Goal: Task Accomplishment & Management: Use online tool/utility

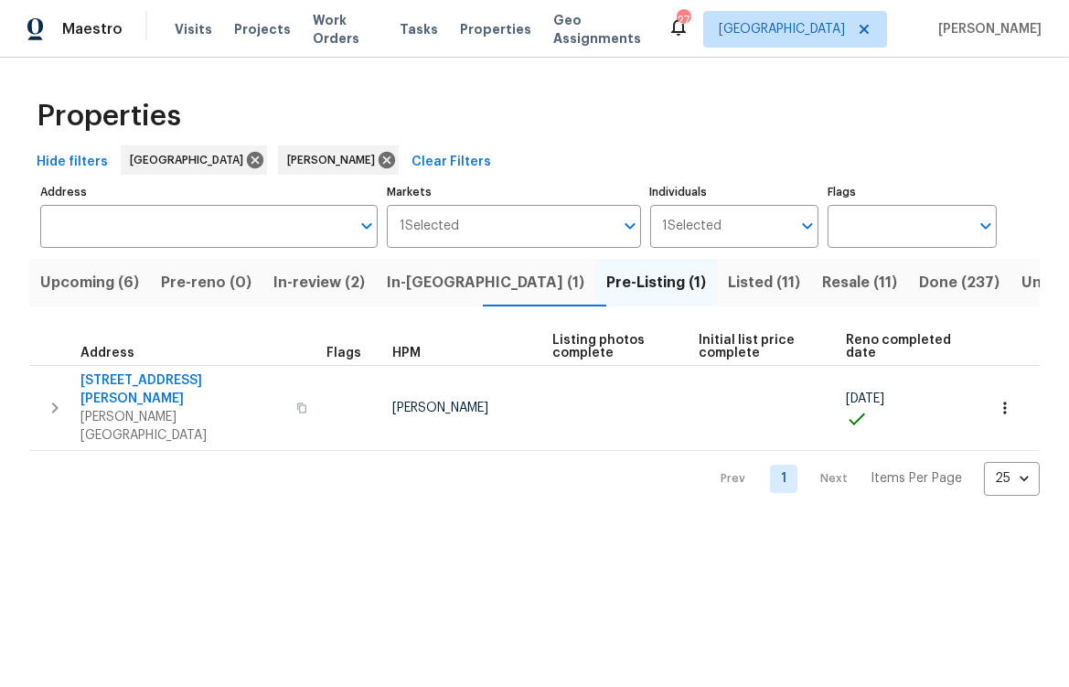
click at [330, 281] on span "In-review (2)" at bounding box center [319, 283] width 91 height 26
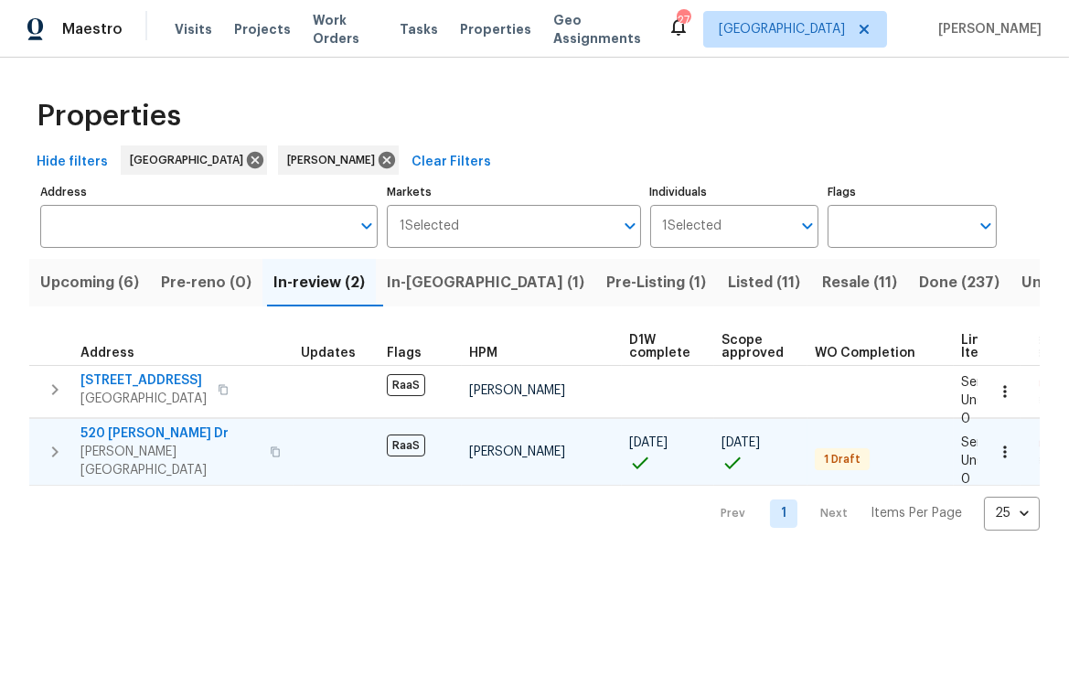
click at [118, 431] on span "520 Donna Dr" at bounding box center [170, 433] width 178 height 18
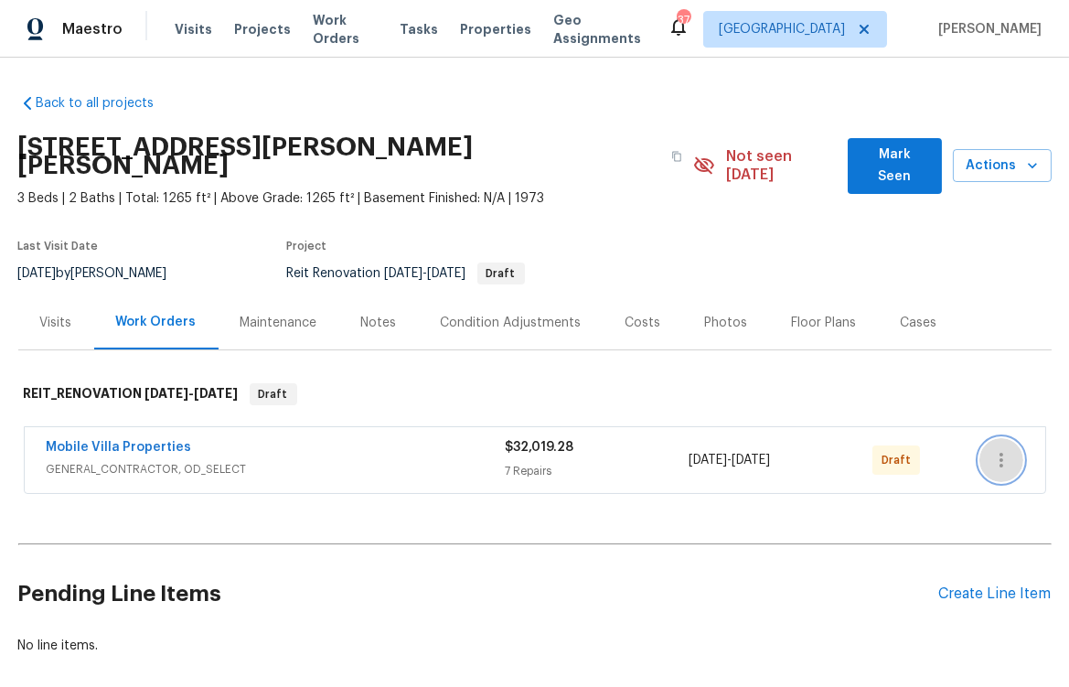
click at [1000, 449] on icon "button" at bounding box center [1002, 460] width 22 height 22
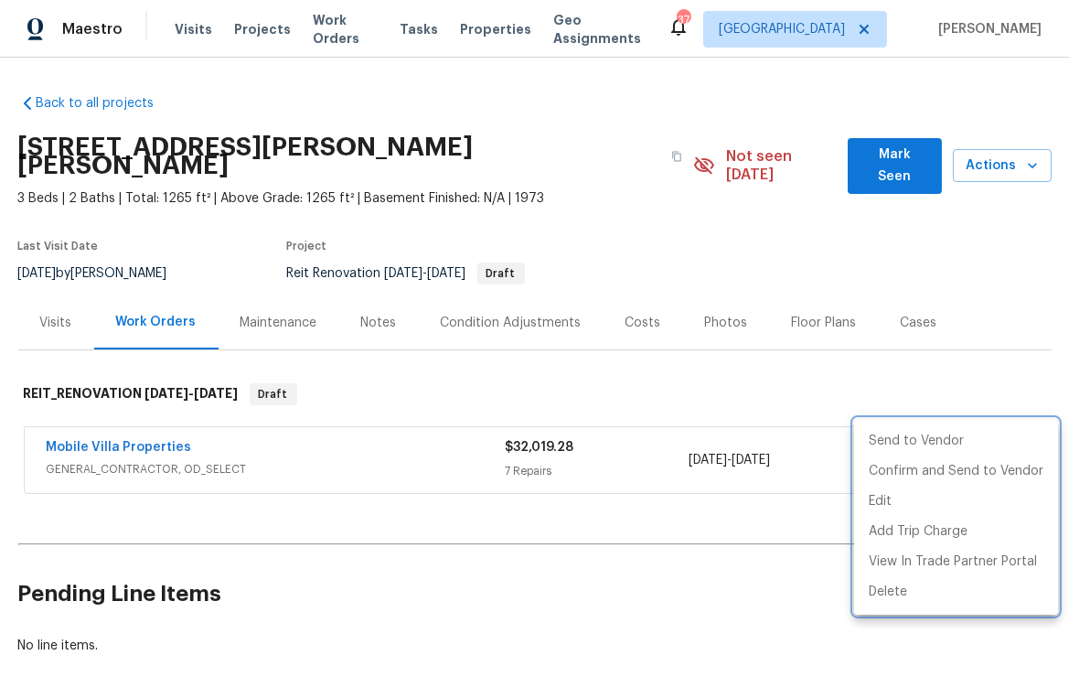
click at [631, 563] on div at bounding box center [534, 343] width 1069 height 687
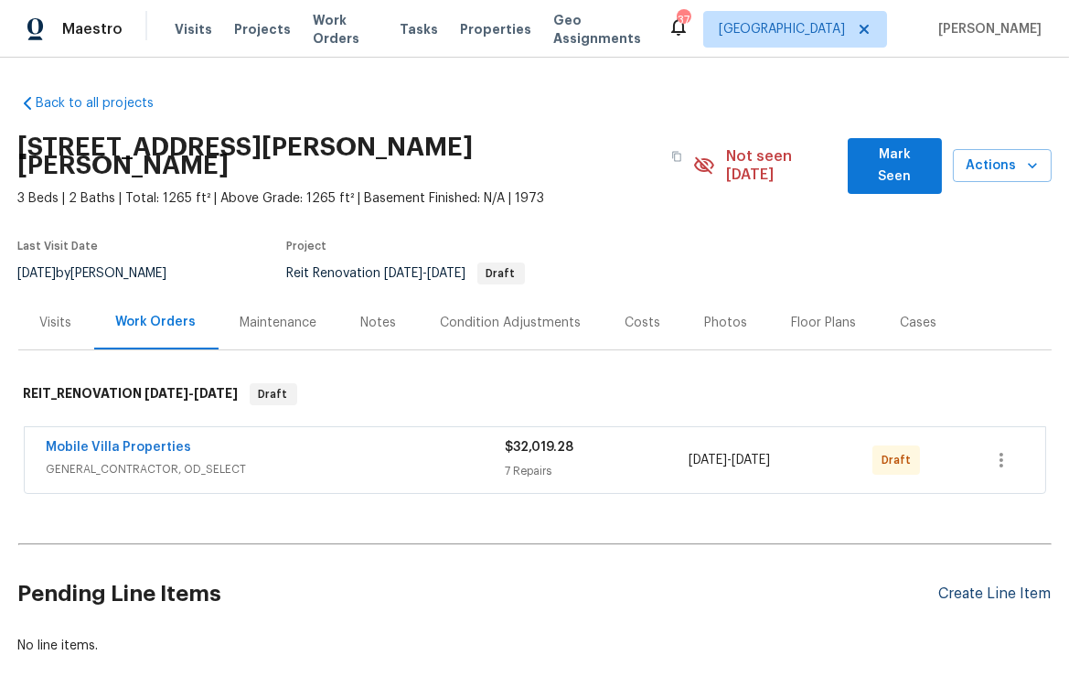
click at [998, 585] on div "Create Line Item" at bounding box center [996, 593] width 113 height 17
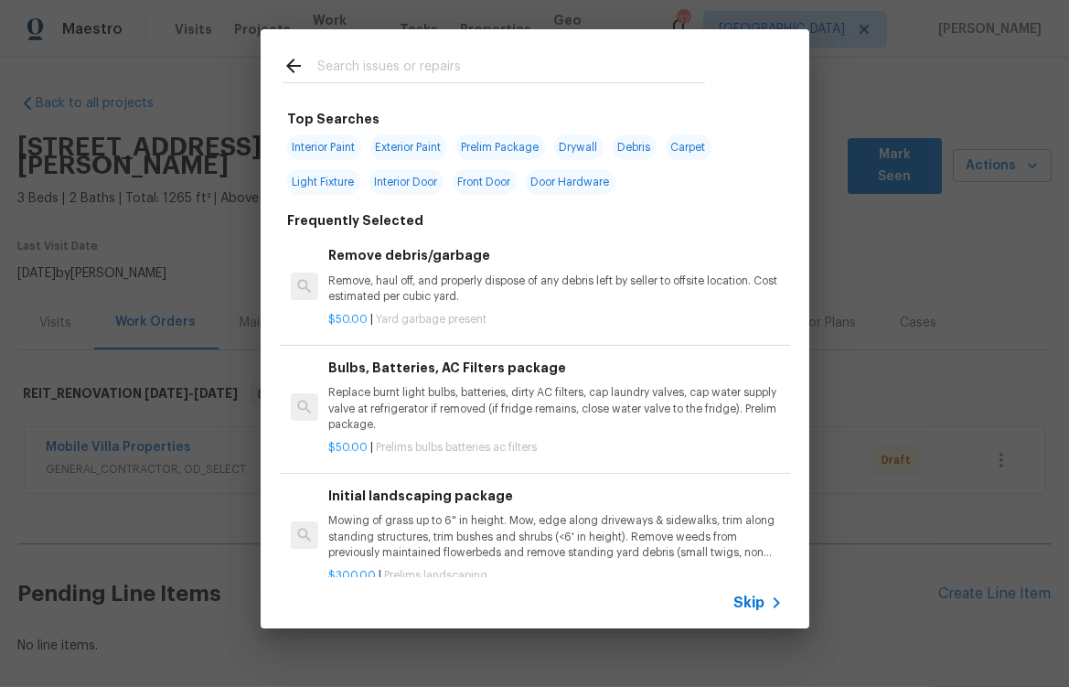
click at [435, 68] on input "text" at bounding box center [511, 68] width 388 height 27
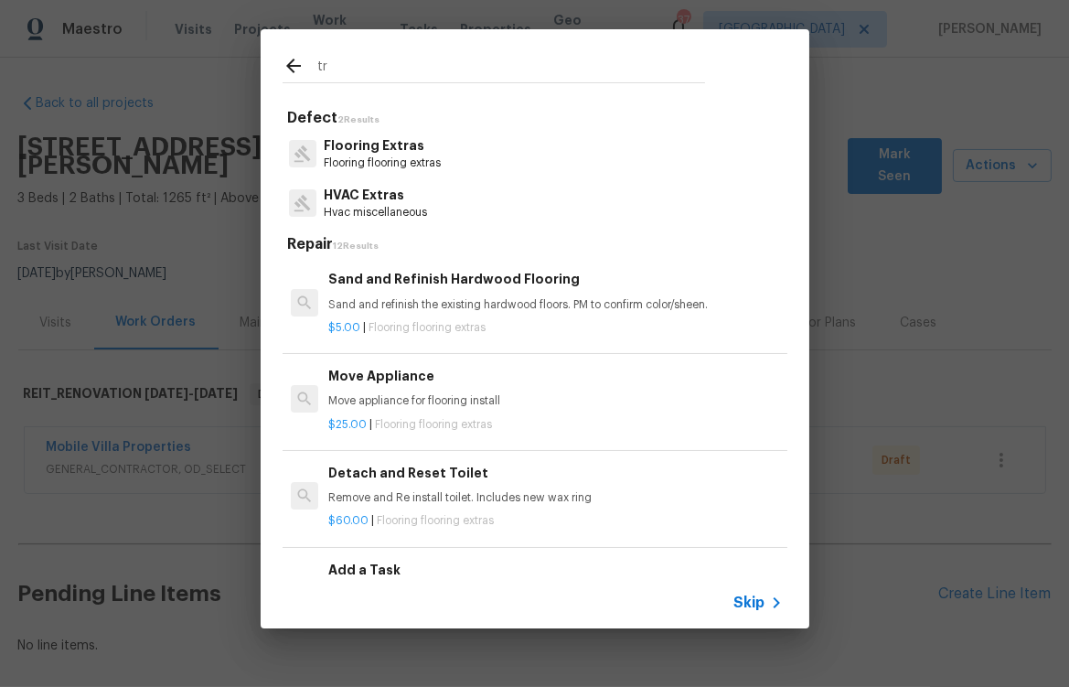
type input "t"
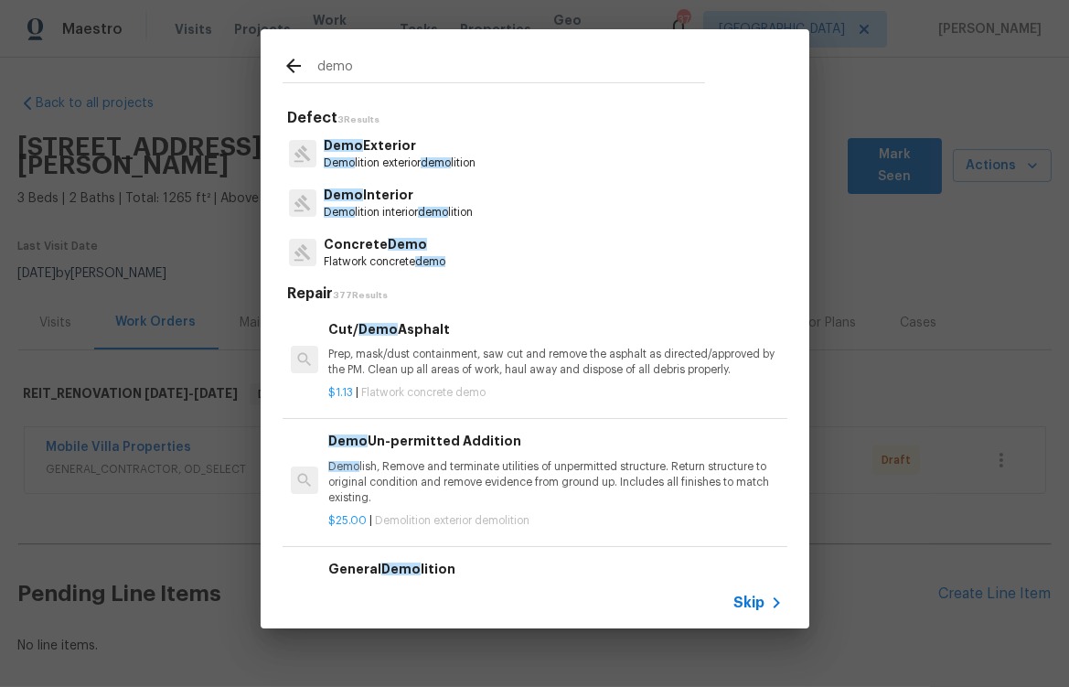
type input "demo"
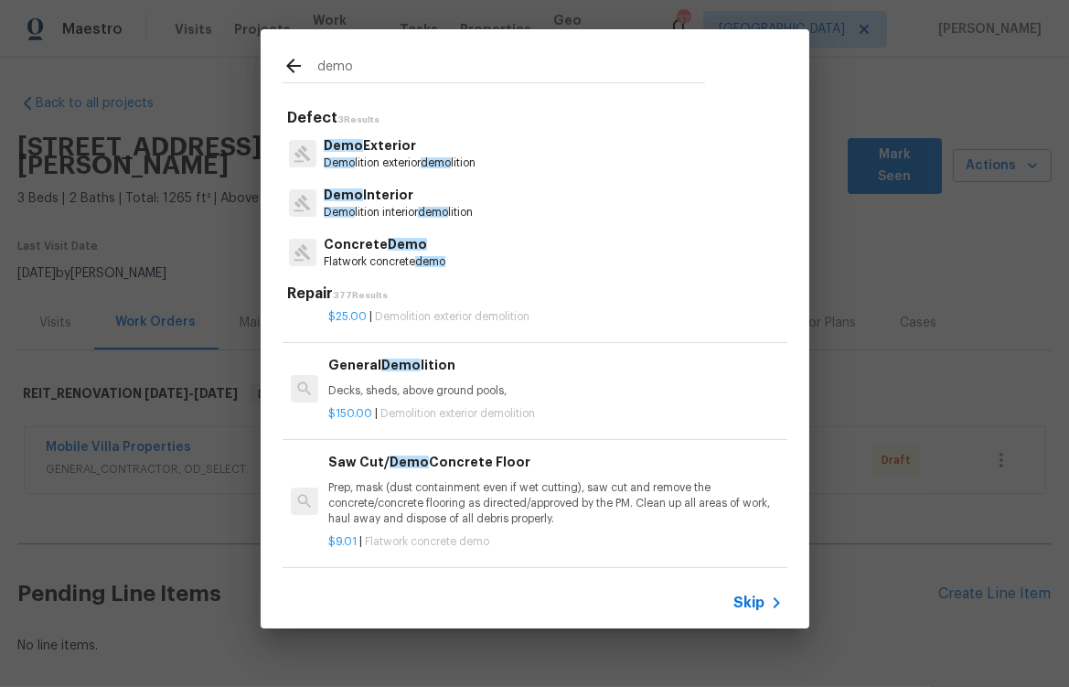
scroll to position [187, 0]
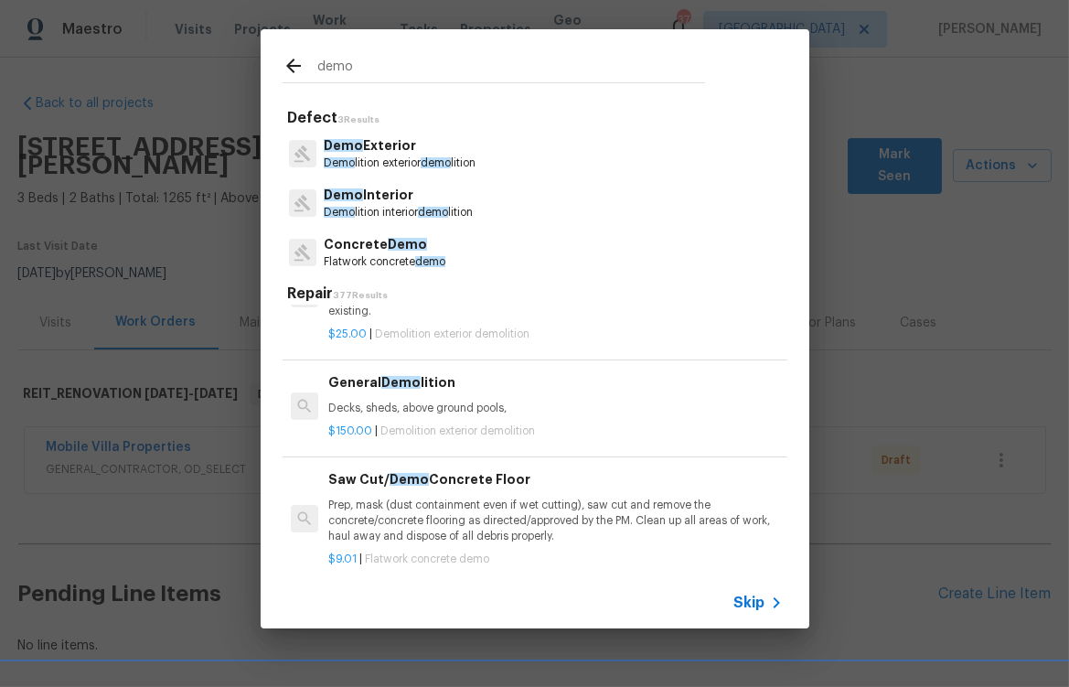
click at [448, 414] on div "General Demo lition Decks, sheds, above ground pools," at bounding box center [555, 394] width 454 height 44
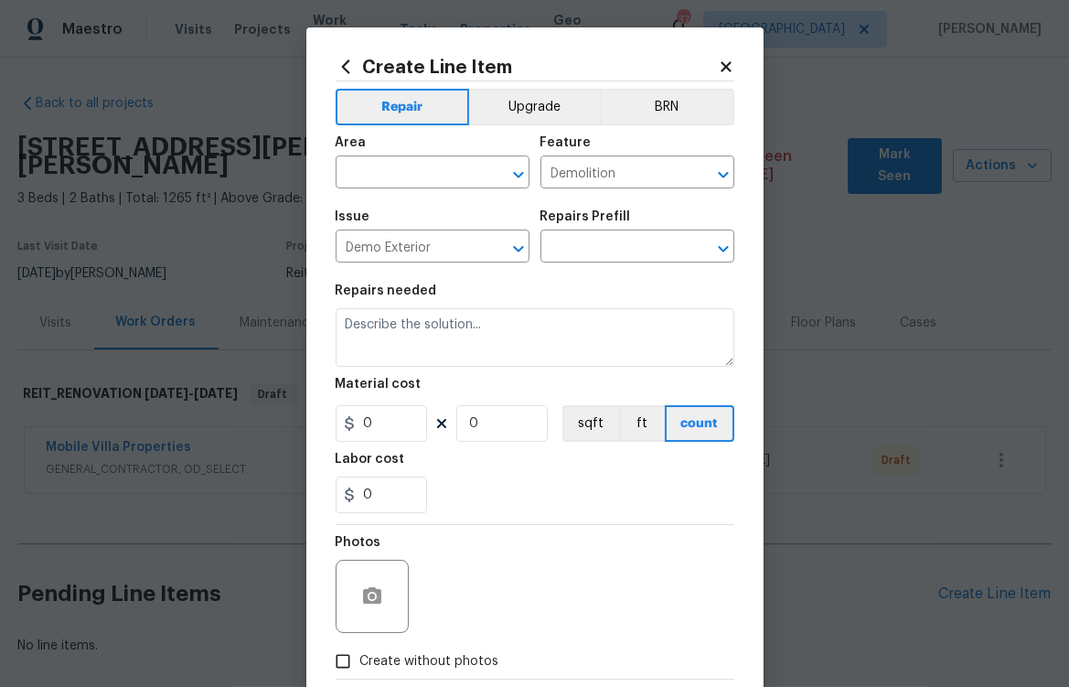
type input "General Demolition $150.00"
type textarea "Decks, sheds, above ground pools,"
type input "150"
type input "1"
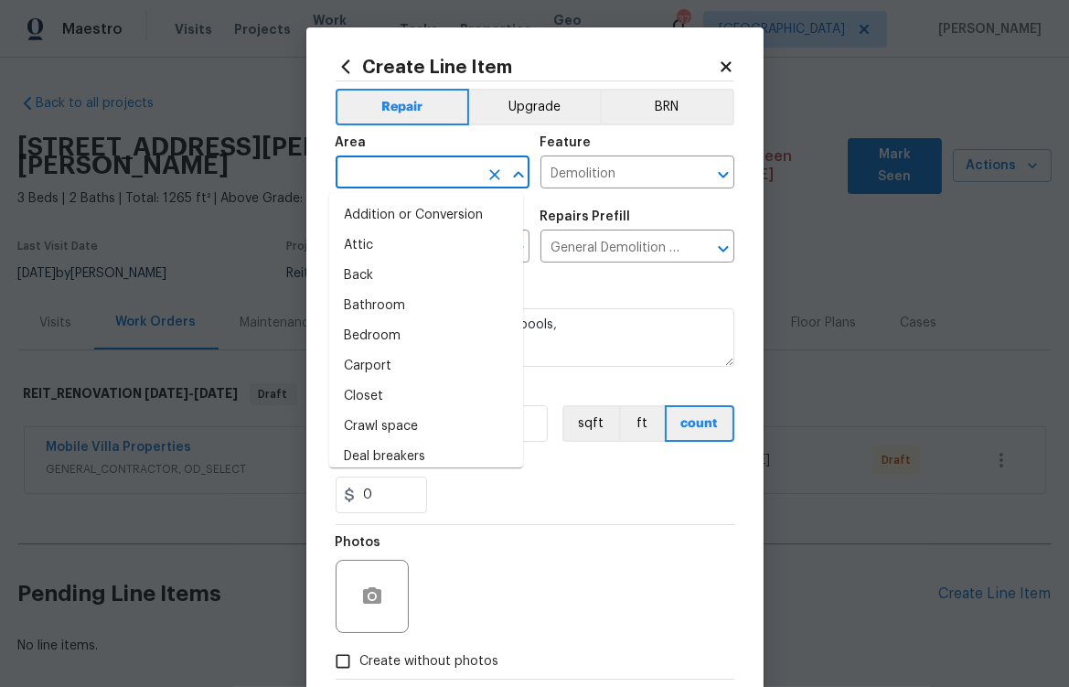
click at [399, 178] on input "text" at bounding box center [407, 174] width 143 height 28
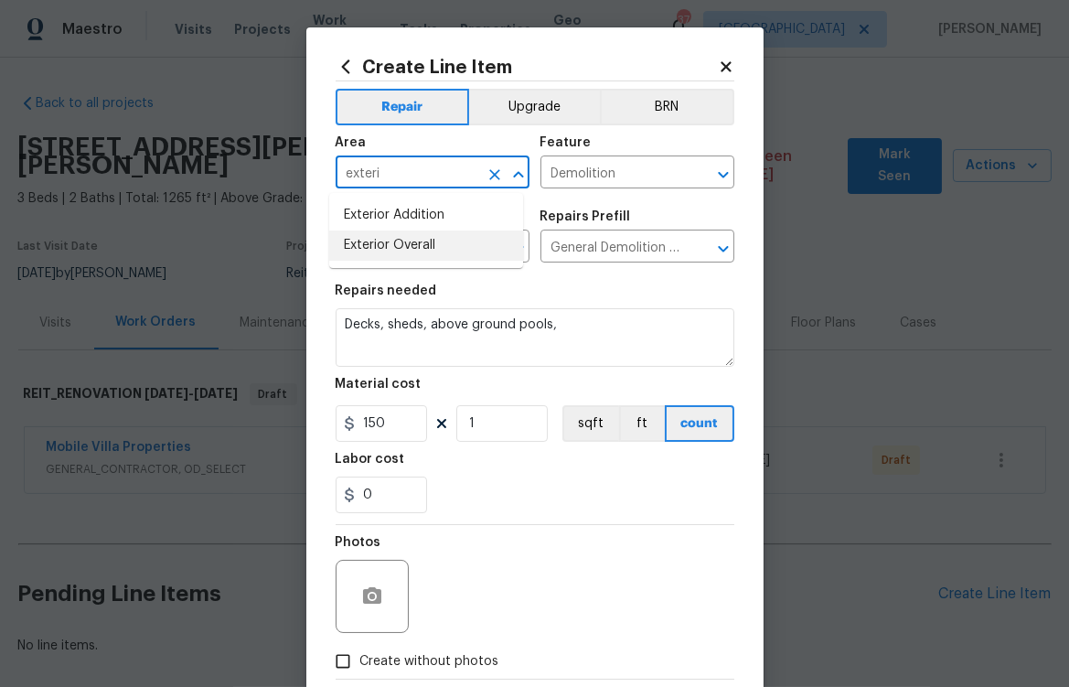
click at [385, 241] on li "Exterior Overall" at bounding box center [426, 246] width 194 height 30
type input "Exterior Overall"
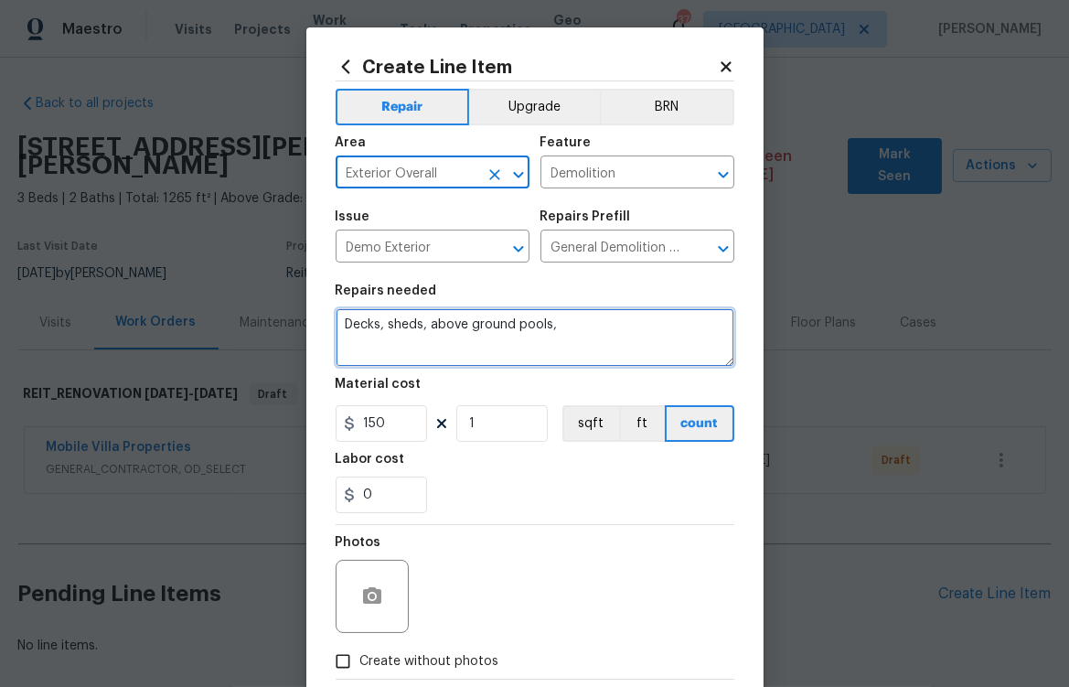
click at [509, 353] on textarea "Decks, sheds, above ground pools," at bounding box center [535, 337] width 399 height 59
click at [510, 346] on textarea "Decks, sheds, above ground pools," at bounding box center [535, 337] width 399 height 59
click at [509, 344] on textarea "Decks, sheds, above ground pools," at bounding box center [535, 337] width 399 height 59
click at [509, 341] on textarea "Decks, sheds, above ground pools," at bounding box center [535, 337] width 399 height 59
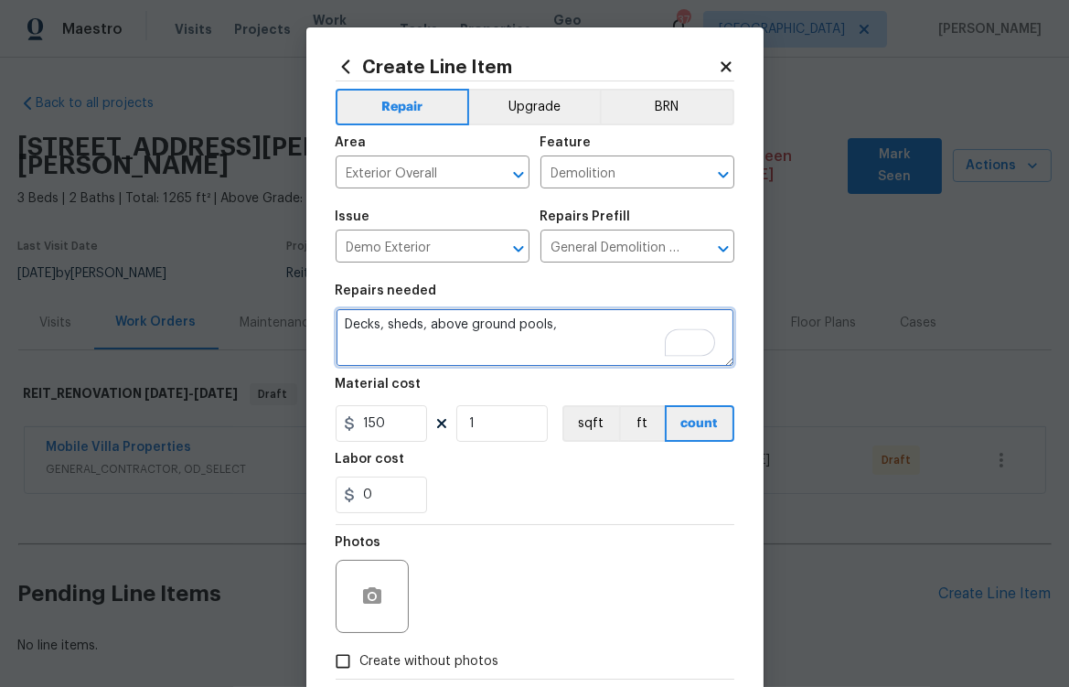
click at [509, 323] on textarea "Decks, sheds, above ground pools," at bounding box center [535, 337] width 399 height 59
click at [560, 327] on textarea "Decks, sheds, above ground pools," at bounding box center [535, 337] width 399 height 59
click at [559, 328] on textarea "Decks, sheds, above ground pools," at bounding box center [535, 337] width 399 height 59
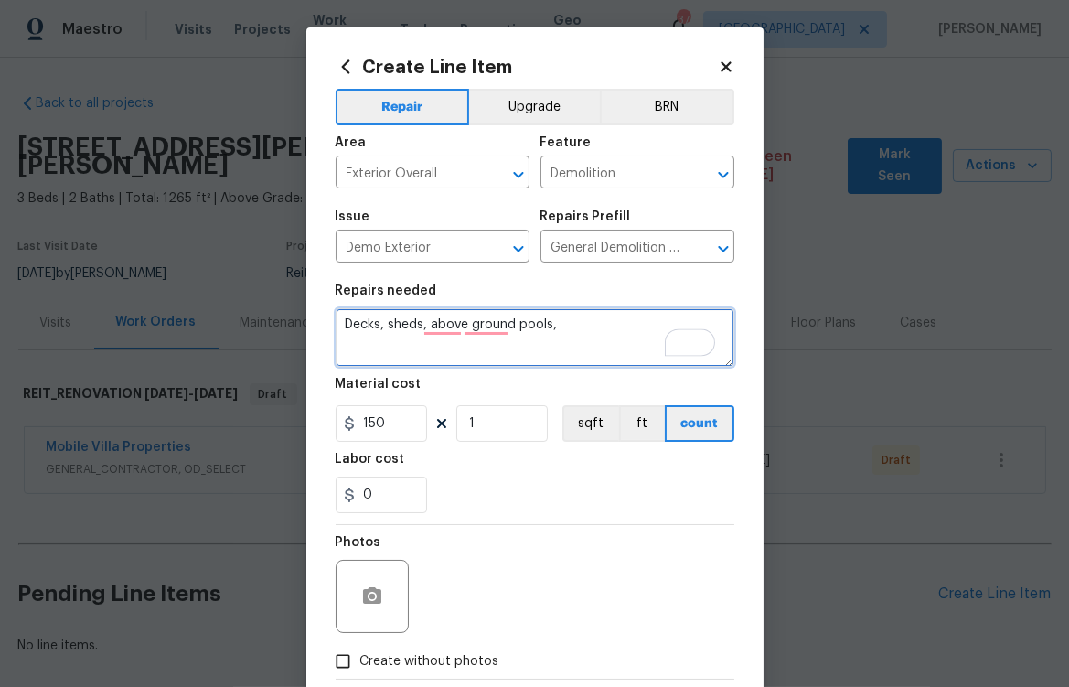
click at [556, 328] on textarea "Decks, sheds, above ground pools," at bounding box center [535, 337] width 399 height 59
click at [555, 328] on textarea "Decks, sheds, above ground pools," at bounding box center [535, 337] width 399 height 59
click at [554, 328] on textarea "Decks, sheds, above ground pools," at bounding box center [535, 337] width 399 height 59
type textarea "HEAVY TRASH OUT. All Physical debris inside and out. Fridge. Dishwasher. (Leave…"
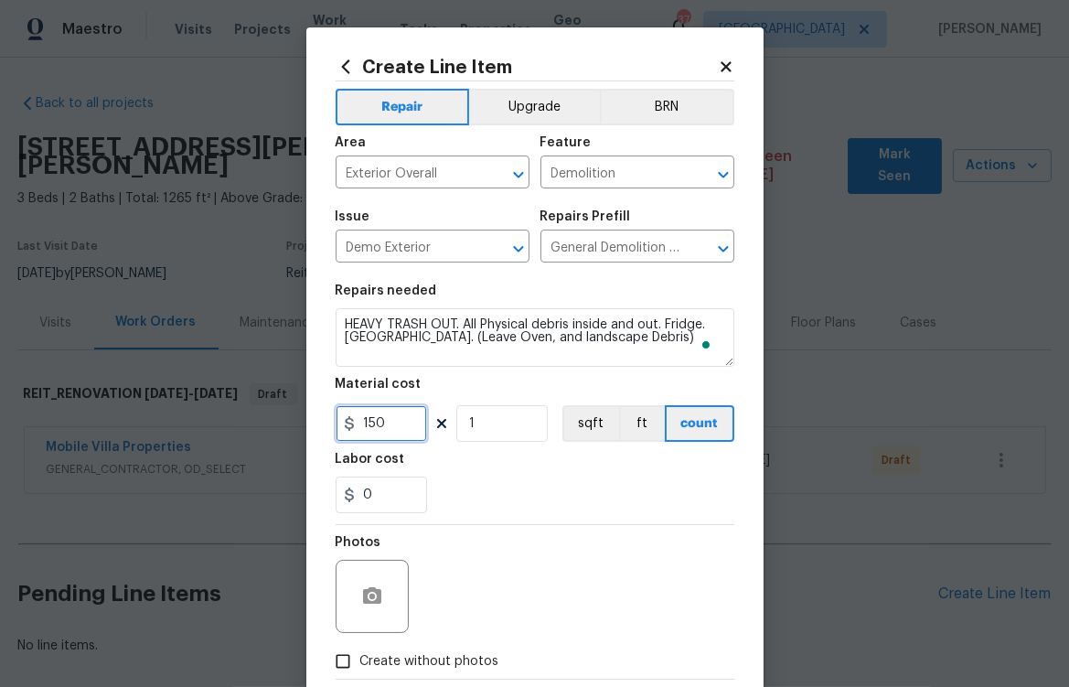
drag, startPoint x: 378, startPoint y: 421, endPoint x: 254, endPoint y: 420, distance: 123.5
click at [293, 424] on div "Create Line Item Repair Upgrade BRN Area Exterior Overall ​ Feature Demolition …" at bounding box center [534, 343] width 1069 height 687
type input "3000"
click at [425, 661] on span "Create without photos" at bounding box center [429, 661] width 139 height 19
click at [360, 661] on input "Create without photos" at bounding box center [343, 661] width 35 height 35
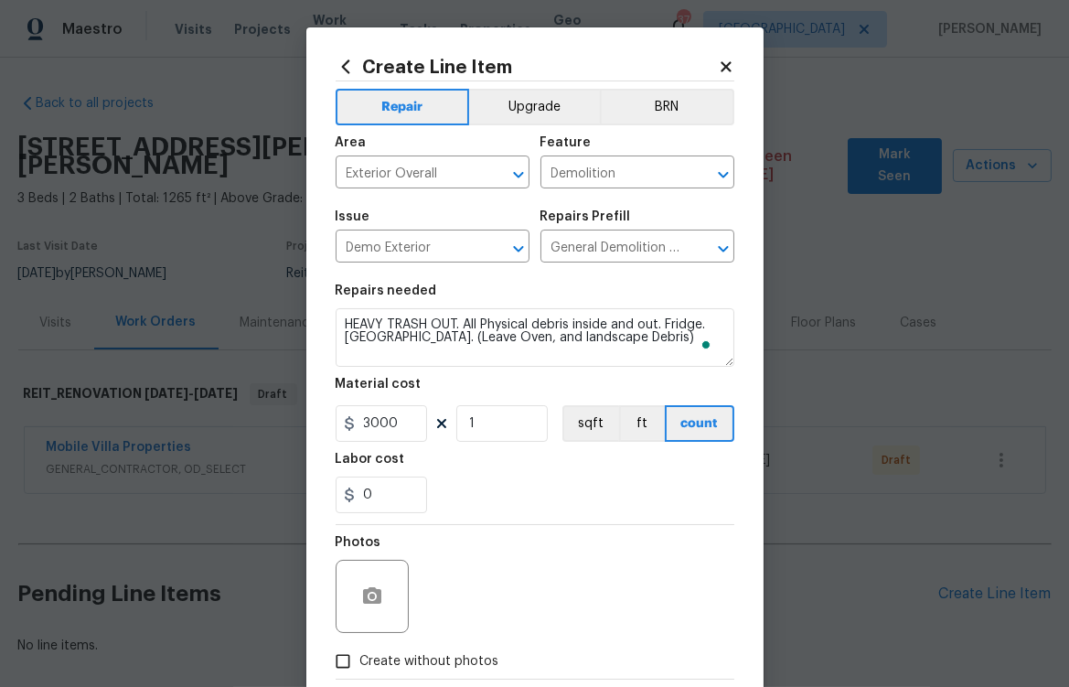
checkbox input "true"
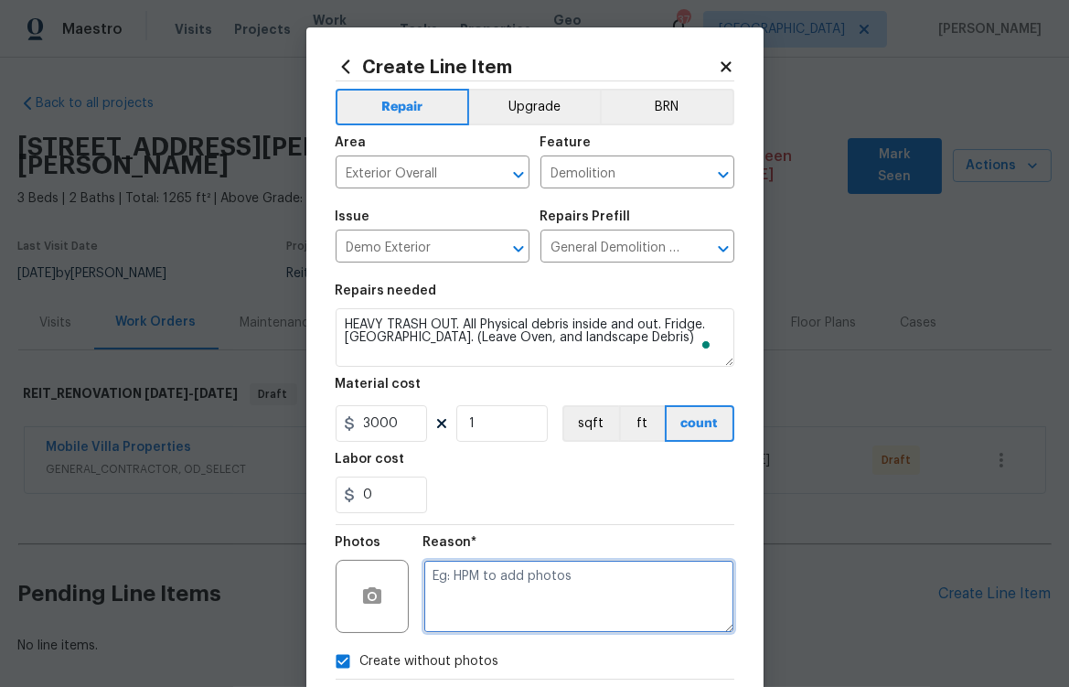
click at [496, 585] on textarea at bounding box center [579, 596] width 311 height 73
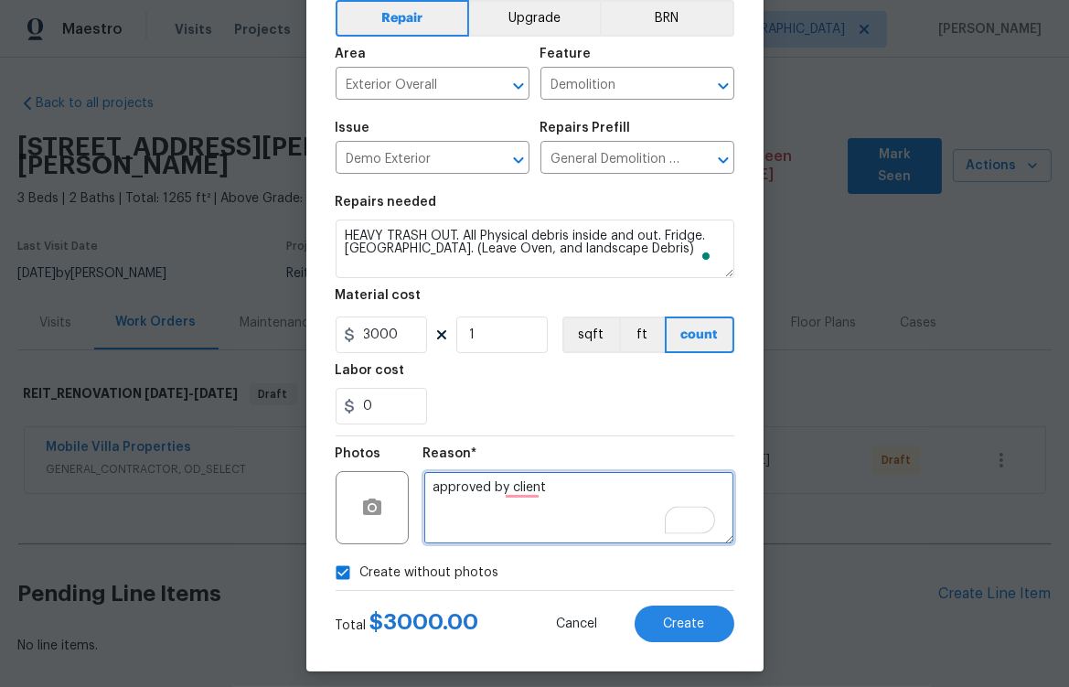
scroll to position [102, 0]
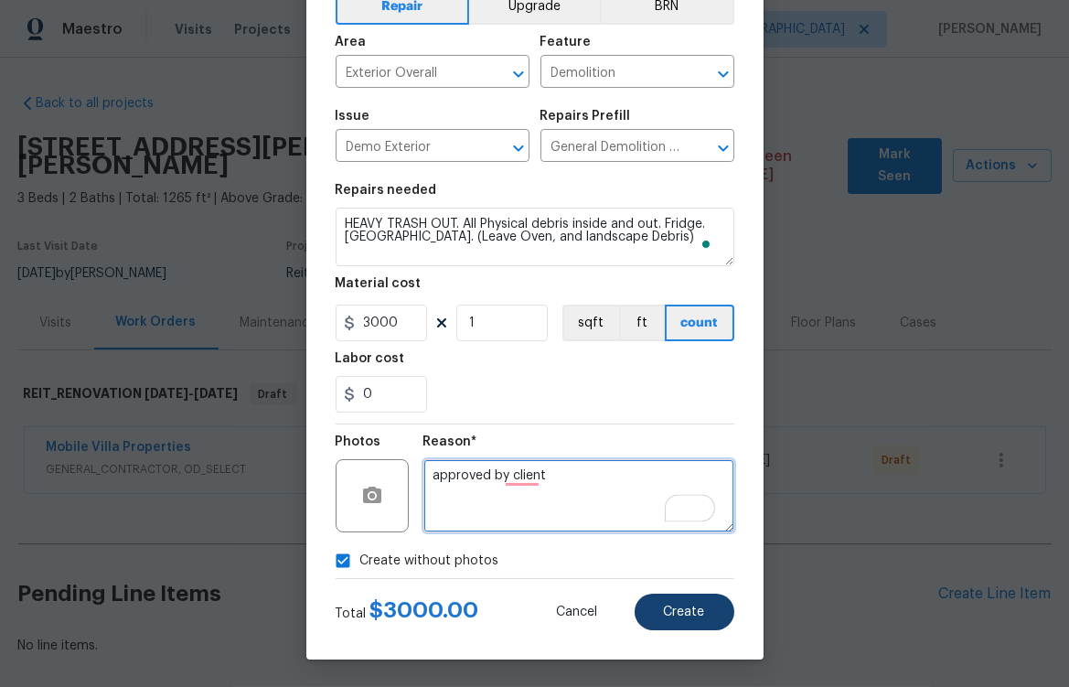
type textarea "approved by client"
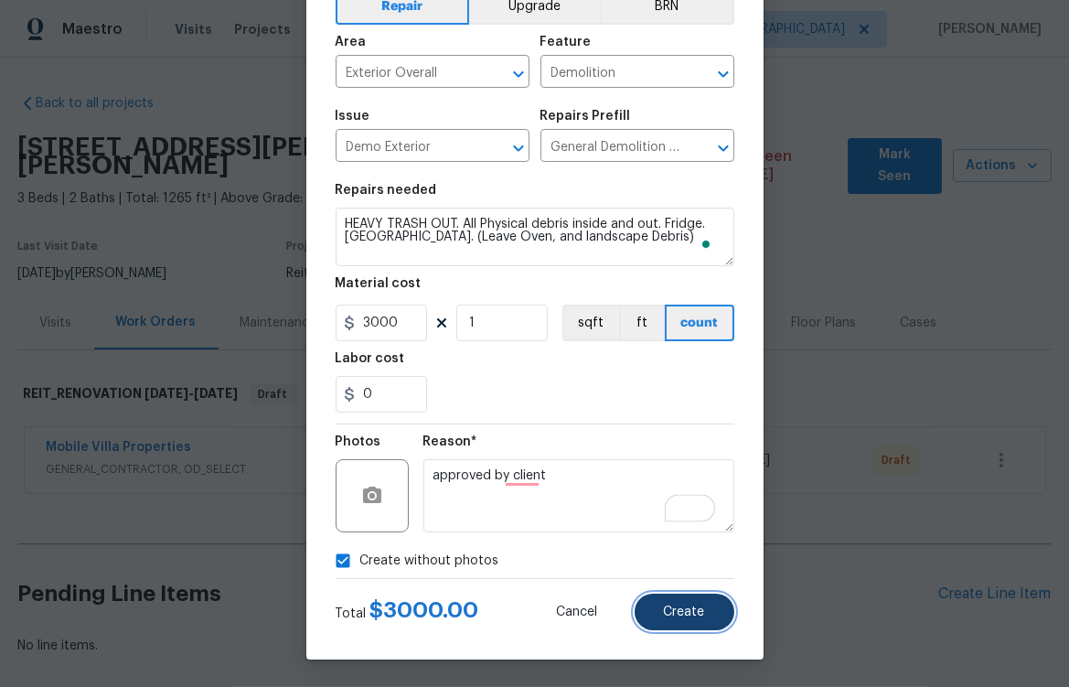
click at [671, 614] on span "Create" at bounding box center [684, 613] width 41 height 14
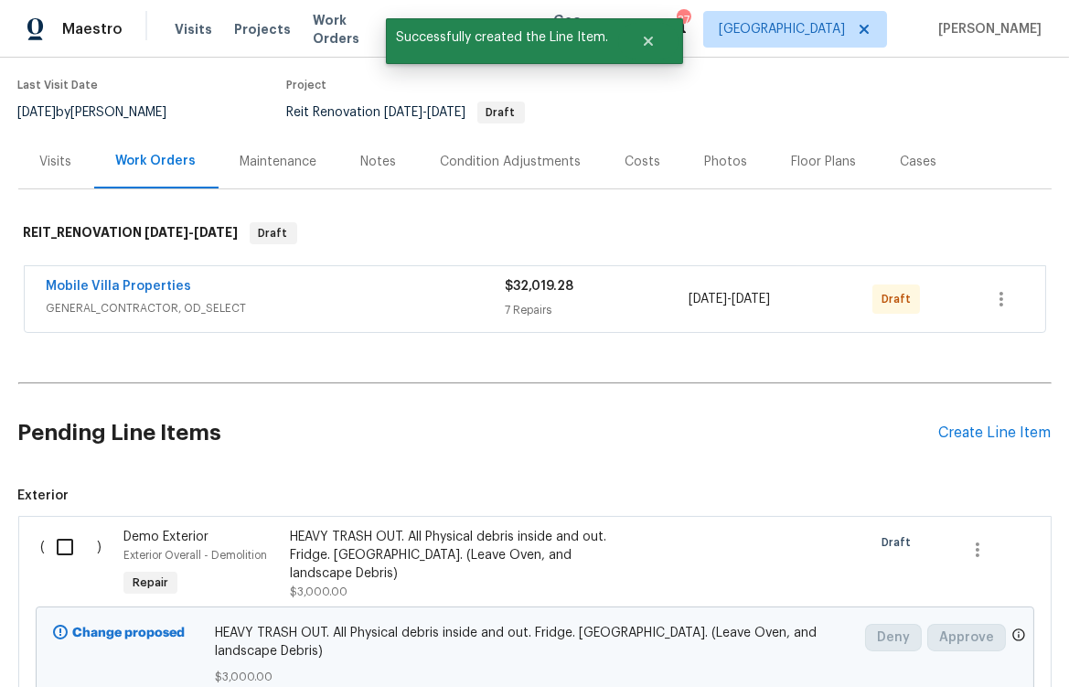
scroll to position [312, 0]
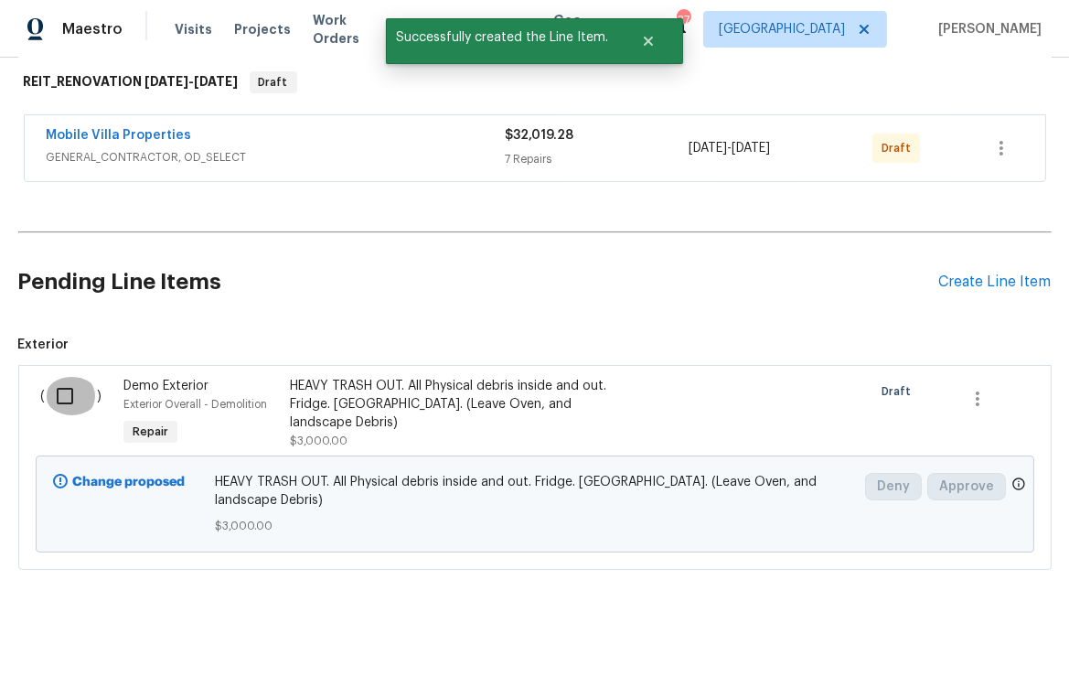
drag, startPoint x: 56, startPoint y: 377, endPoint x: 244, endPoint y: 429, distance: 195.5
click at [56, 377] on input "checkbox" at bounding box center [72, 396] width 52 height 38
checkbox input "true"
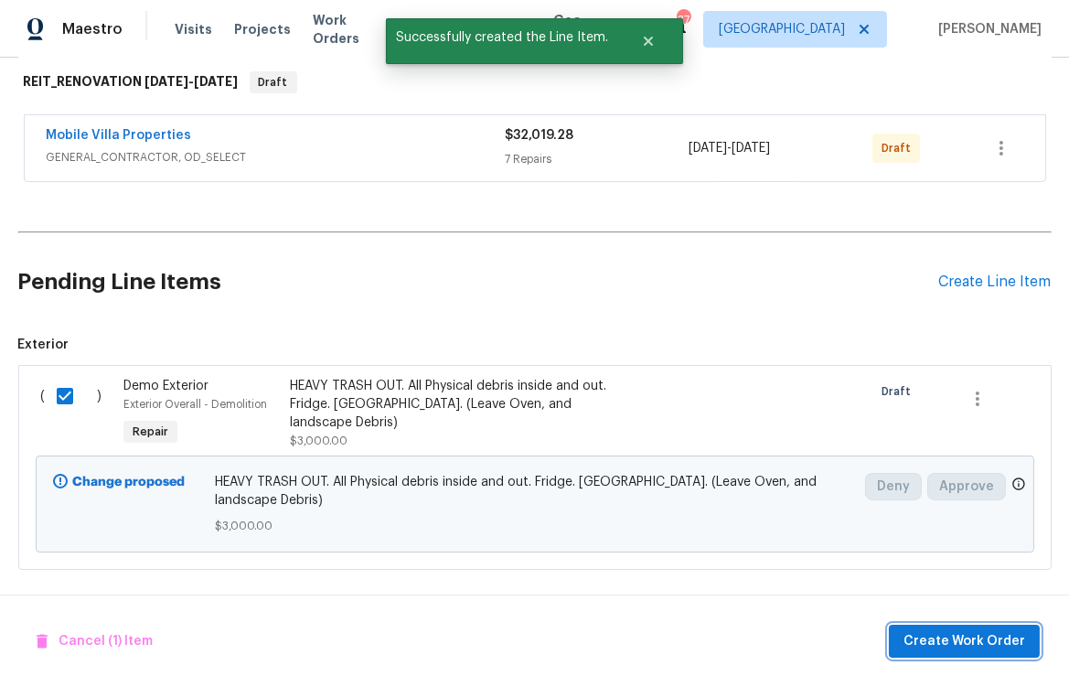
click at [1004, 637] on span "Create Work Order" at bounding box center [965, 641] width 122 height 23
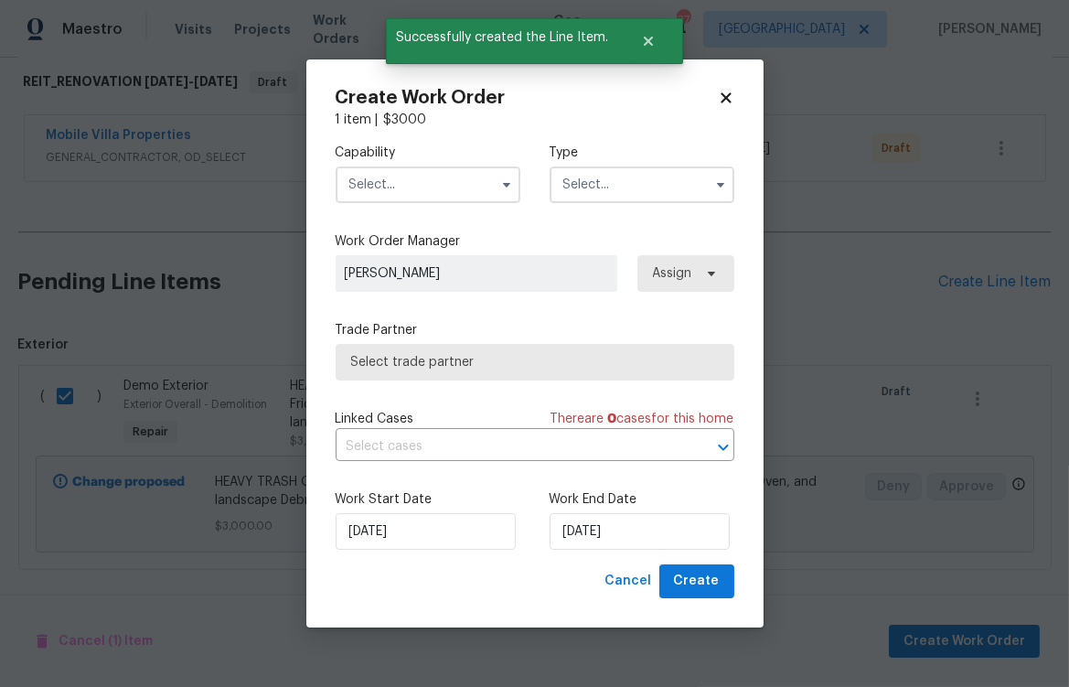
click at [422, 191] on input "text" at bounding box center [428, 184] width 185 height 37
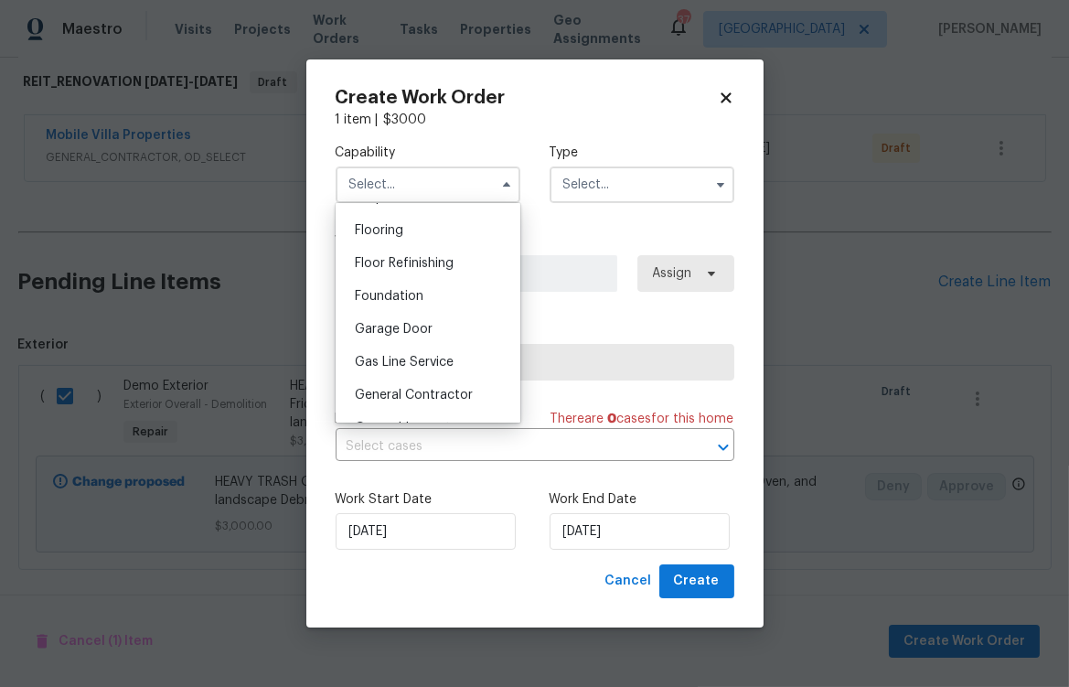
scroll to position [814, 0]
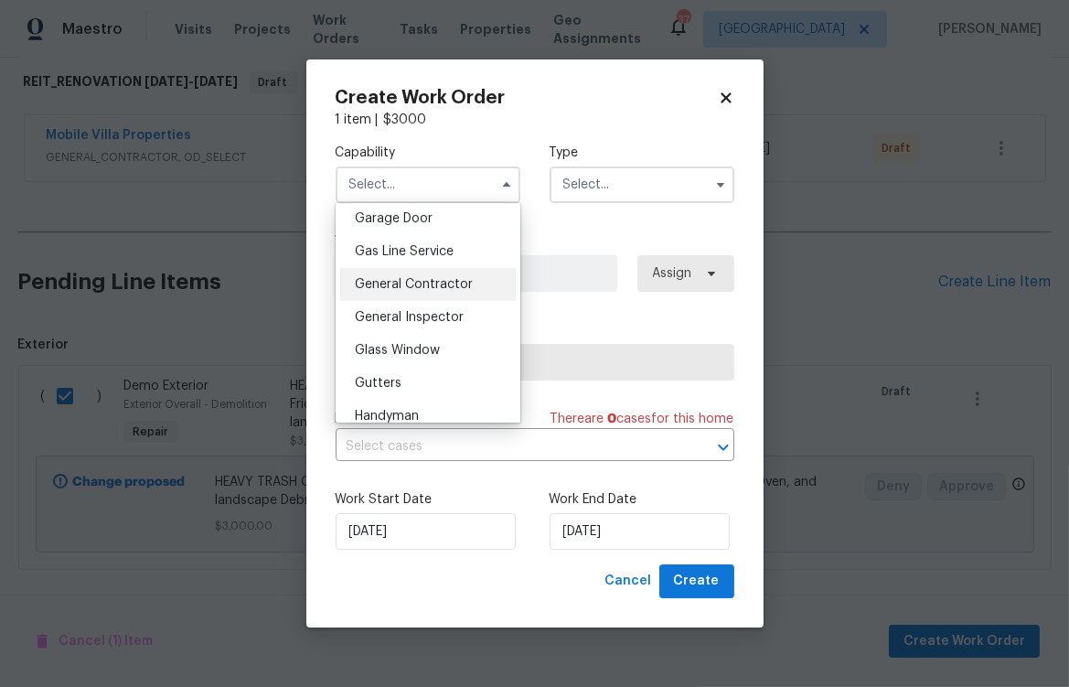
click at [400, 301] on div "General Contractor" at bounding box center [428, 284] width 176 height 33
type input "General Contractor"
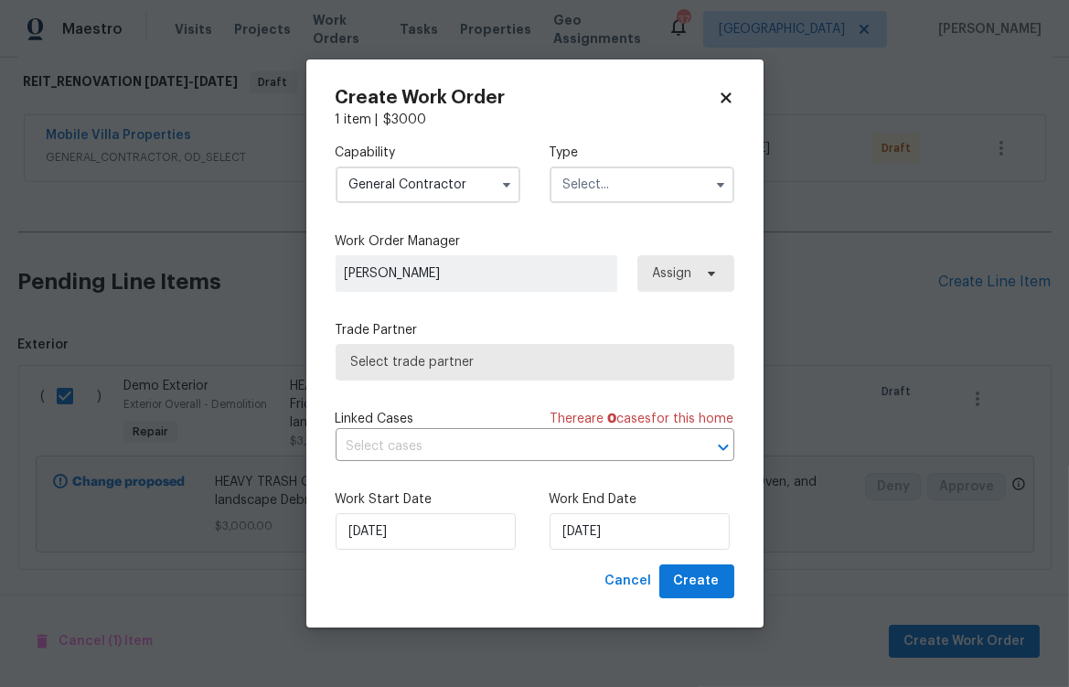
click at [627, 156] on label "Type" at bounding box center [642, 153] width 185 height 18
click at [636, 193] on input "text" at bounding box center [642, 184] width 185 height 37
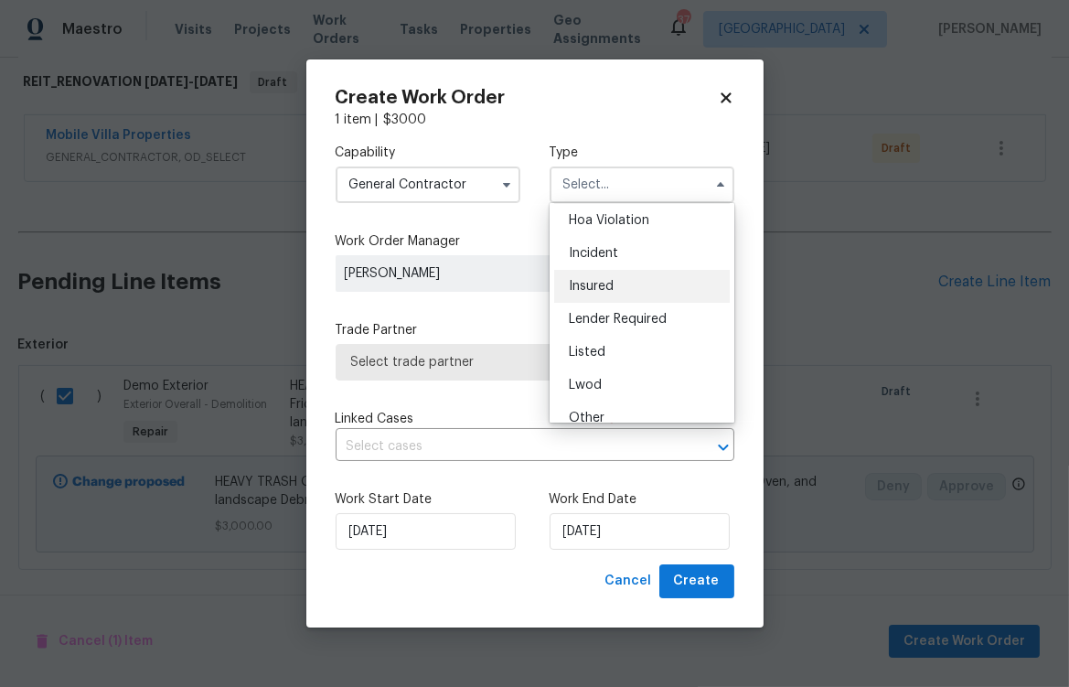
scroll to position [218, 0]
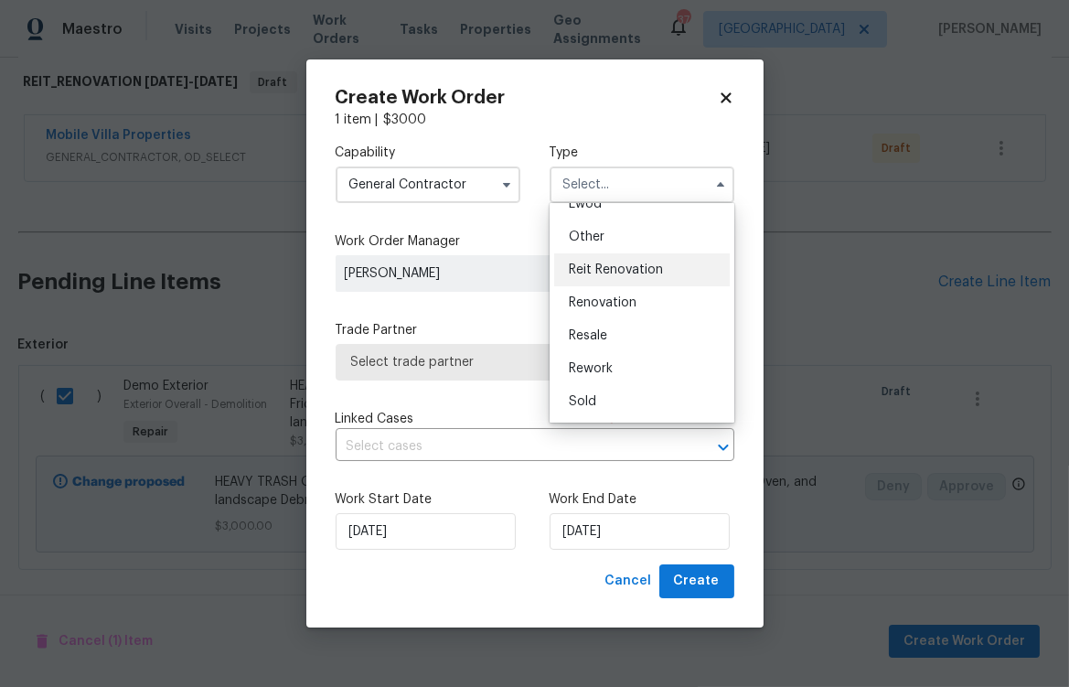
click at [631, 270] on span "Reit Renovation" at bounding box center [616, 269] width 94 height 13
type input "Reit Renovation"
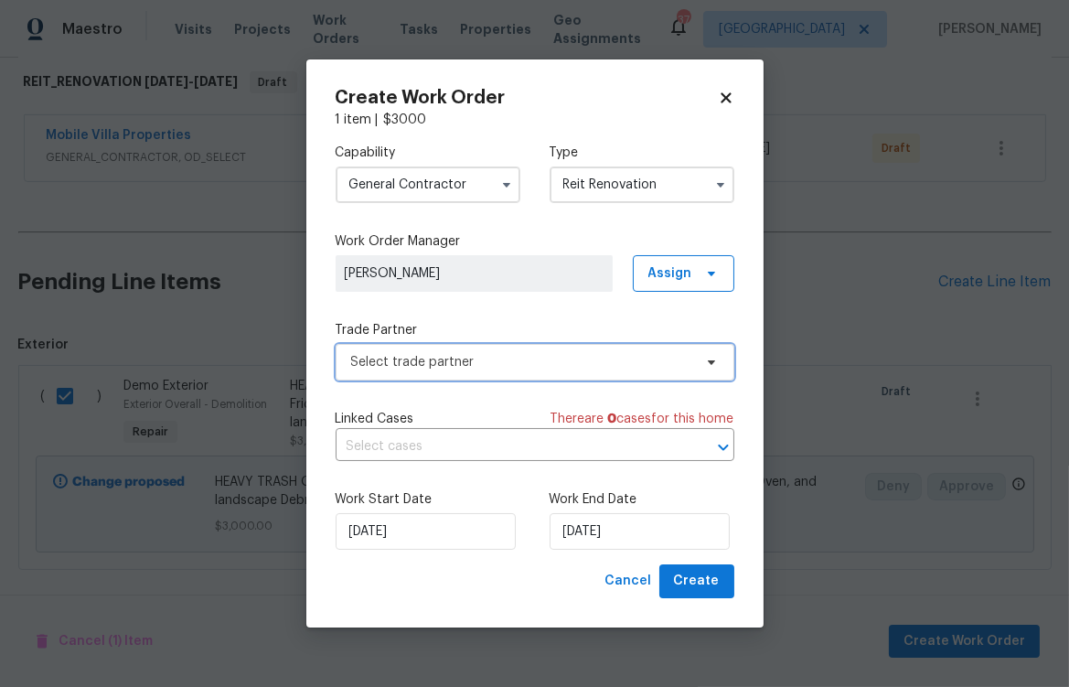
click at [496, 357] on span "Select trade partner" at bounding box center [521, 362] width 341 height 18
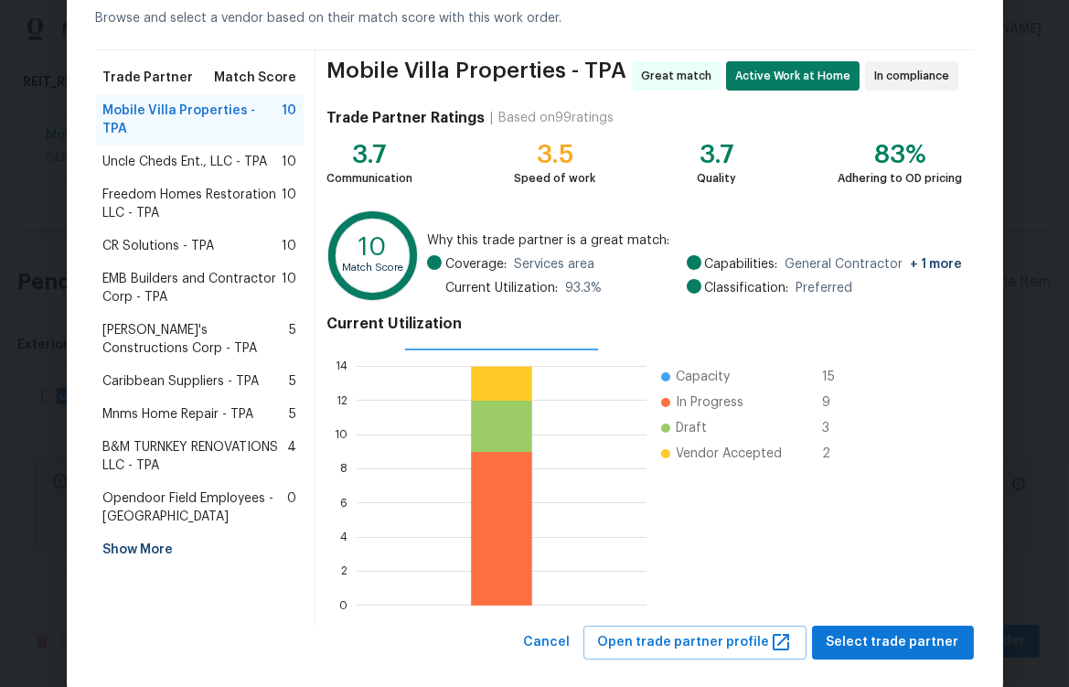
scroll to position [119, 0]
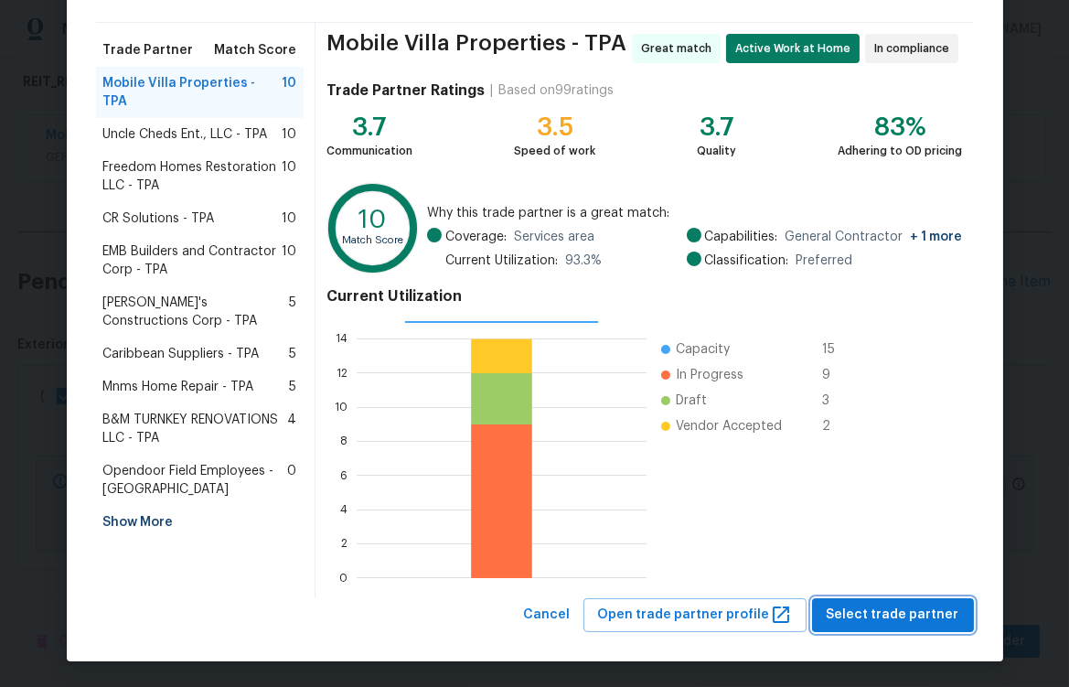
click at [896, 619] on span "Select trade partner" at bounding box center [893, 615] width 133 height 23
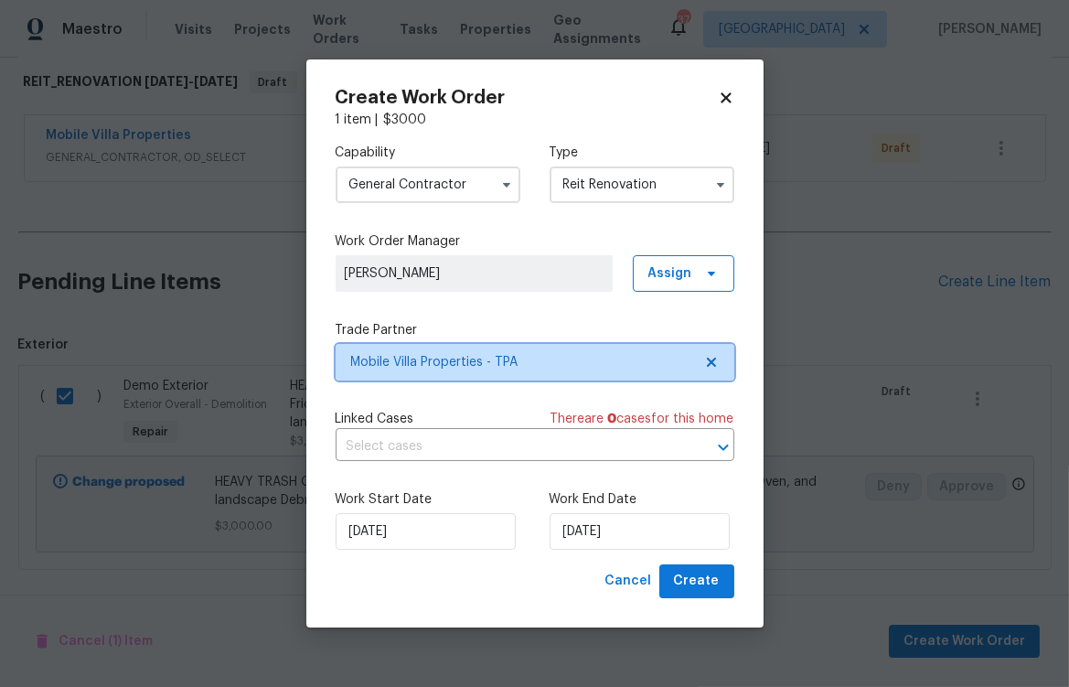
scroll to position [0, 0]
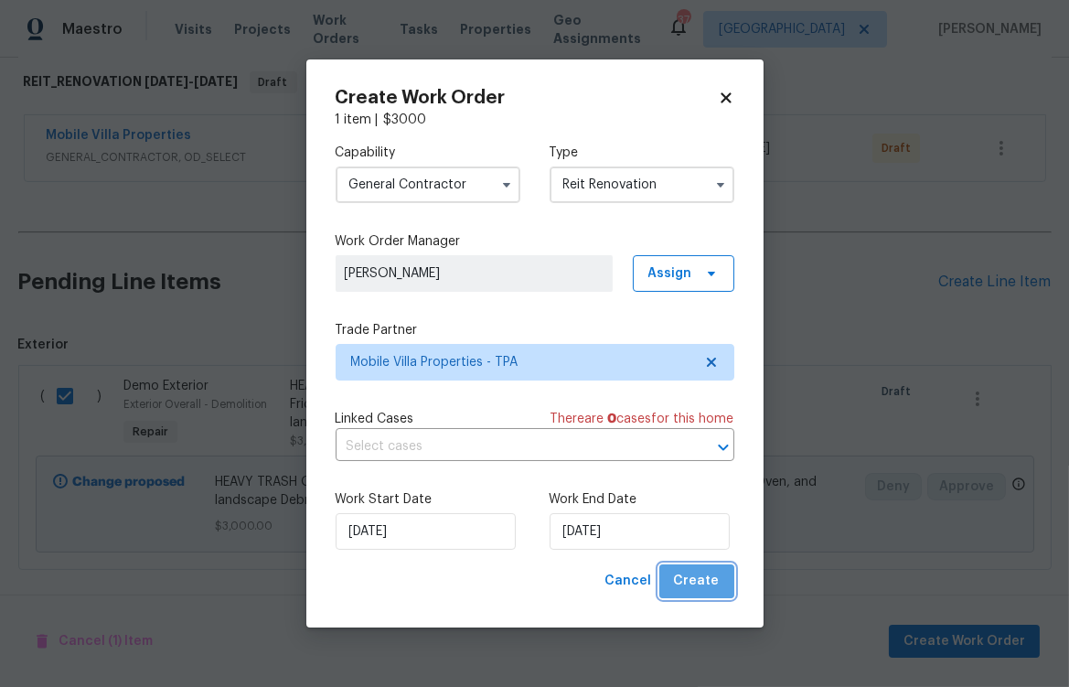
click at [708, 582] on span "Create" at bounding box center [697, 581] width 46 height 23
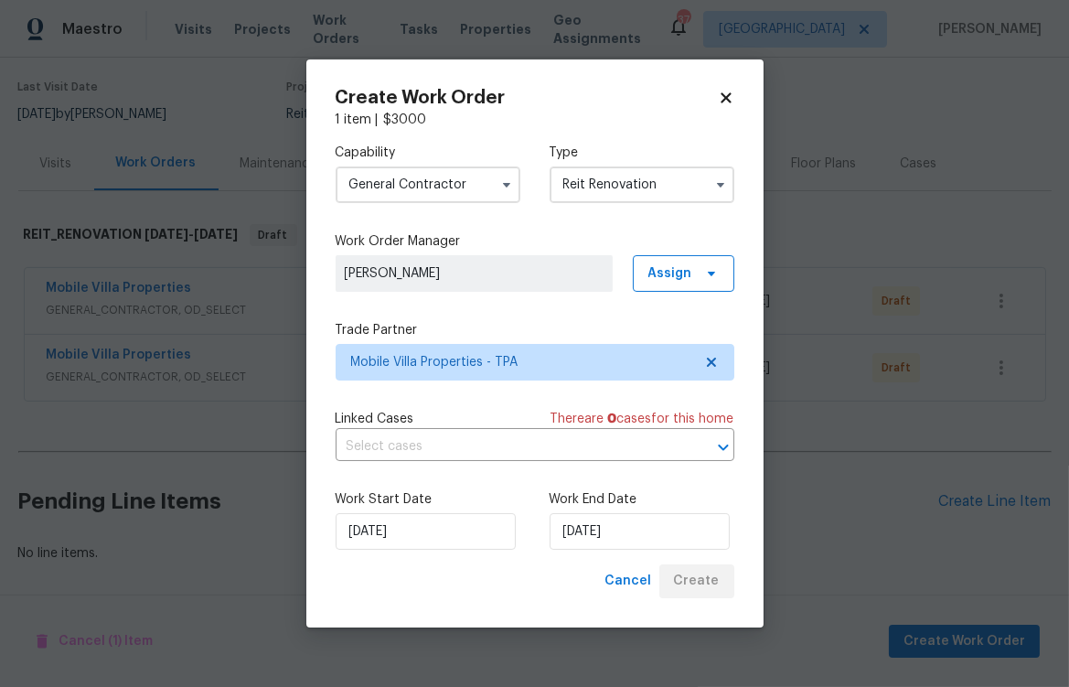
scroll to position [152, 0]
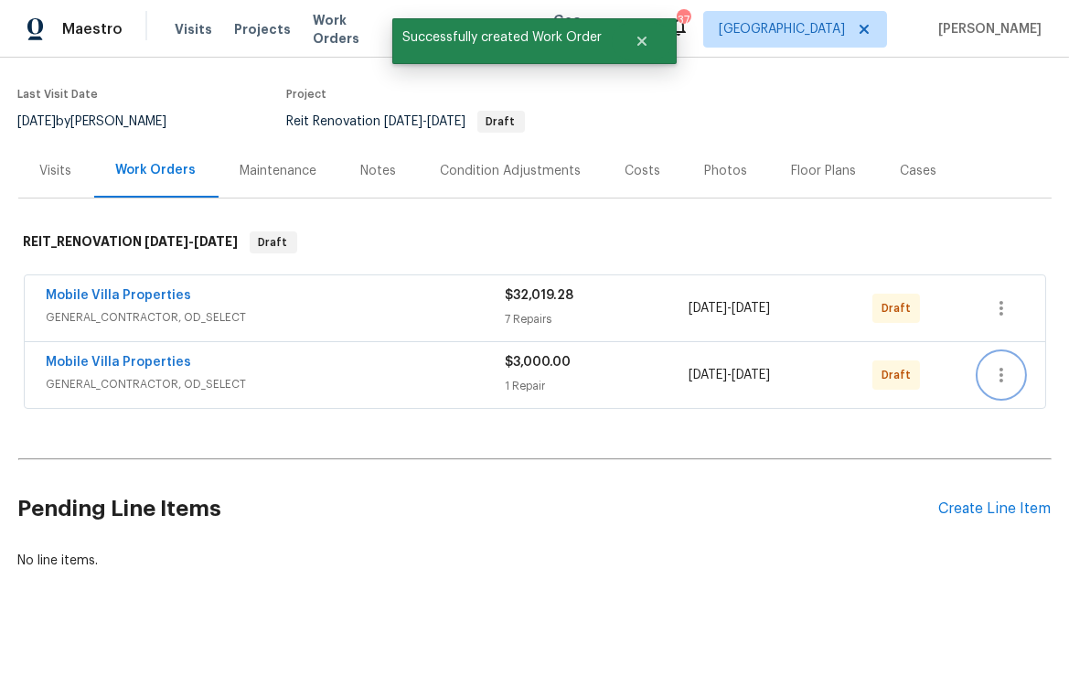
click at [992, 367] on button "button" at bounding box center [1002, 375] width 44 height 44
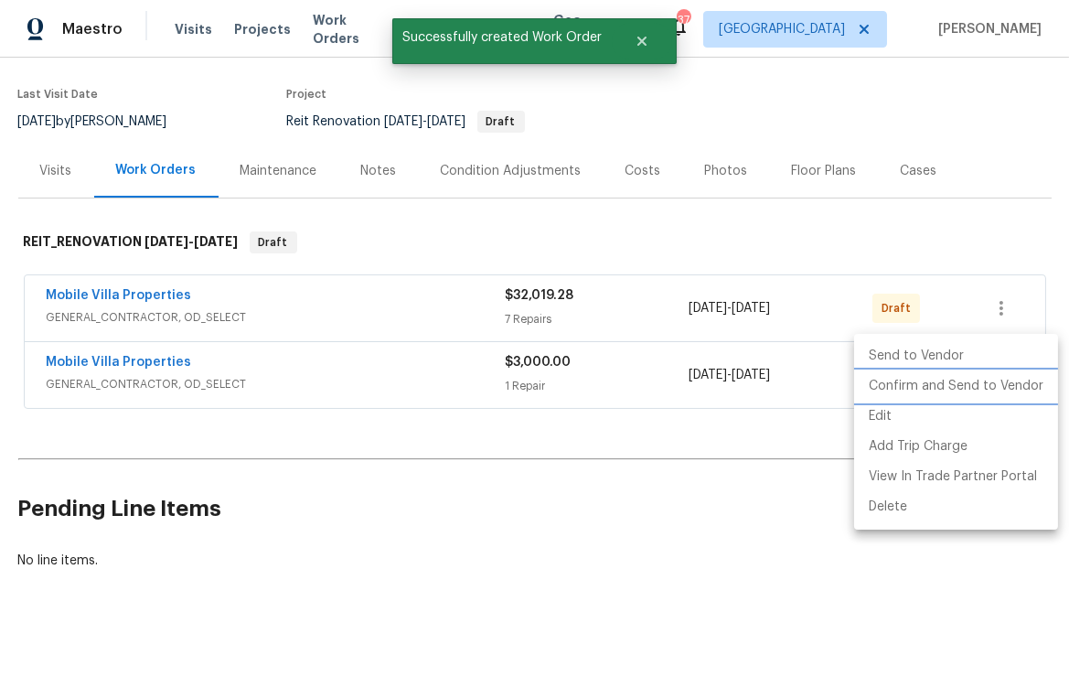
click at [983, 384] on li "Confirm and Send to Vendor" at bounding box center [956, 386] width 204 height 30
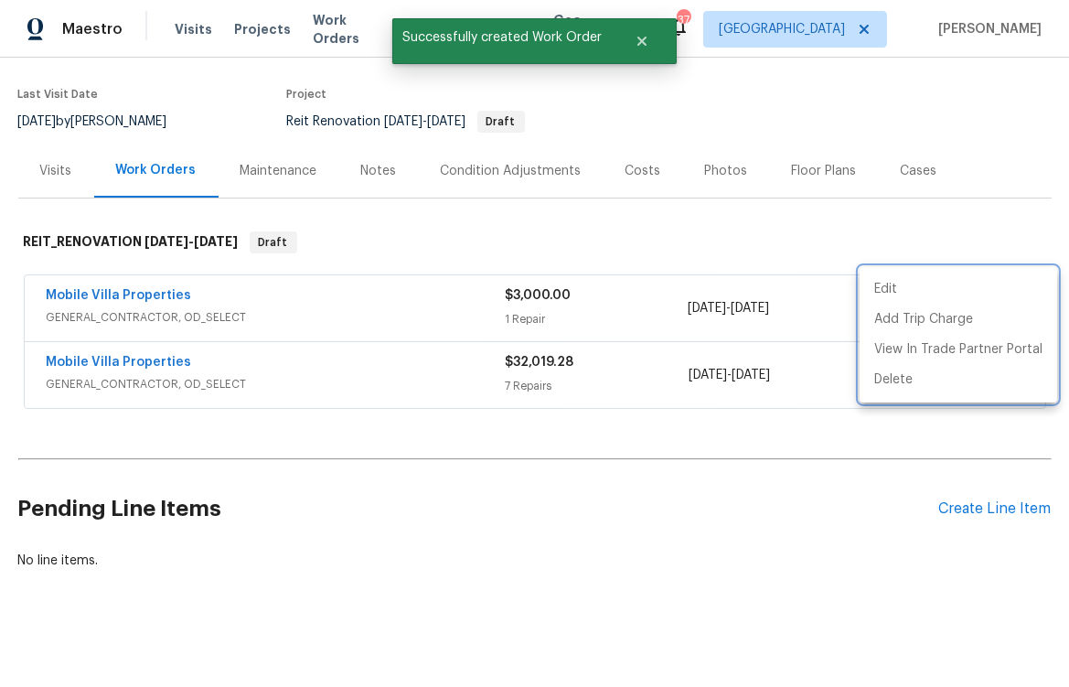
click at [583, 581] on div at bounding box center [534, 343] width 1069 height 687
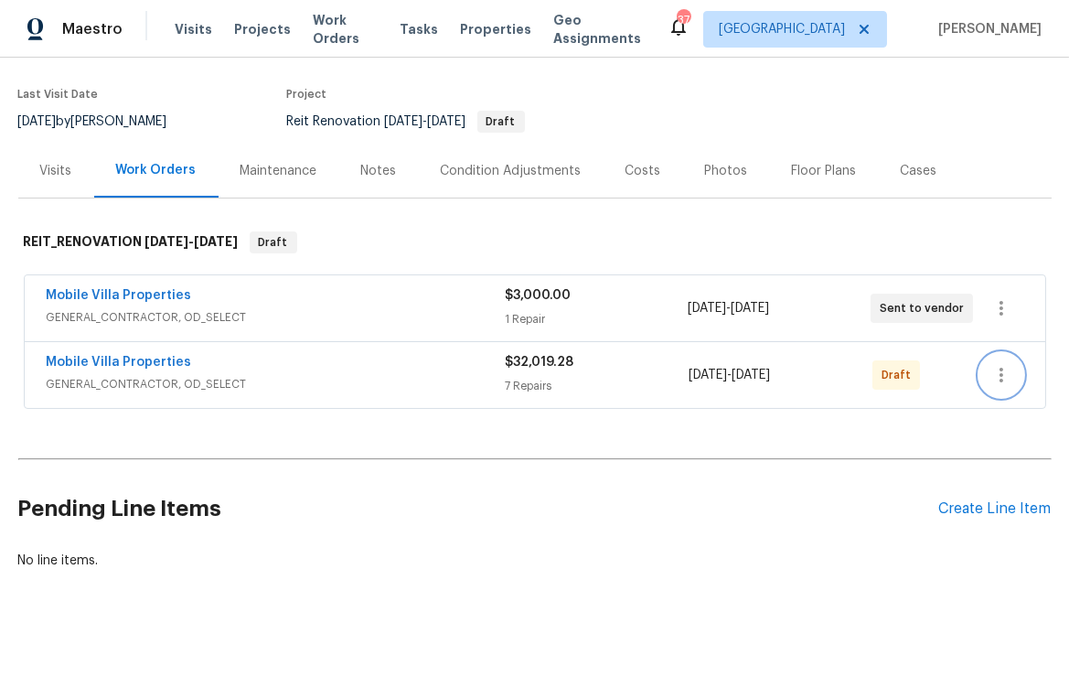
click at [991, 364] on icon "button" at bounding box center [1002, 375] width 22 height 22
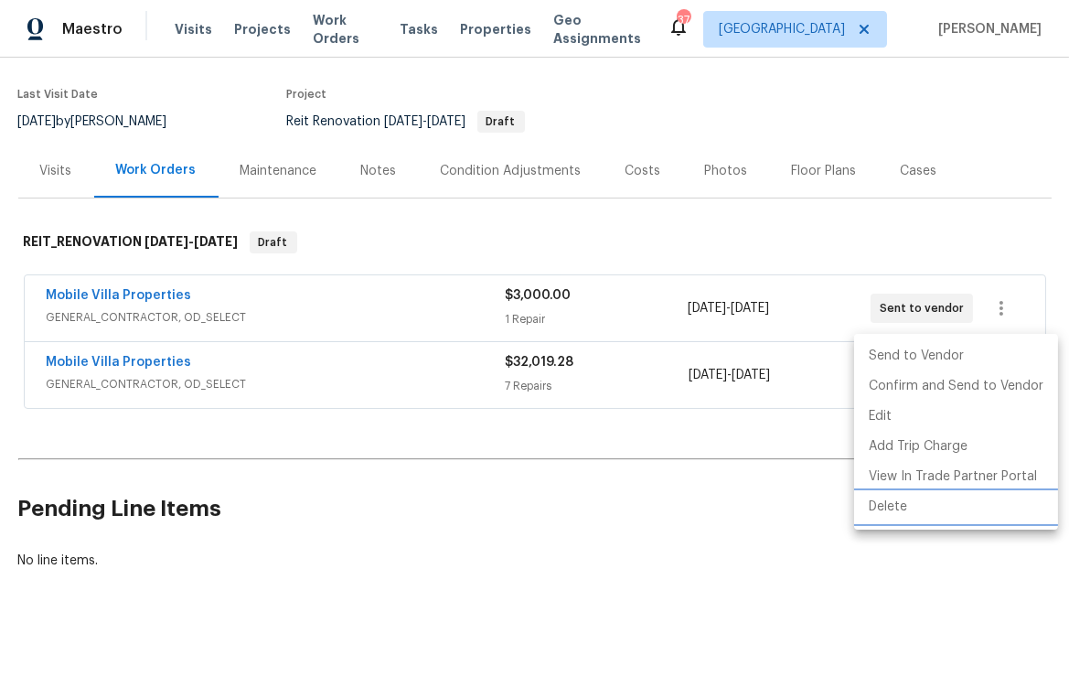
click at [897, 504] on li "Delete" at bounding box center [956, 507] width 204 height 30
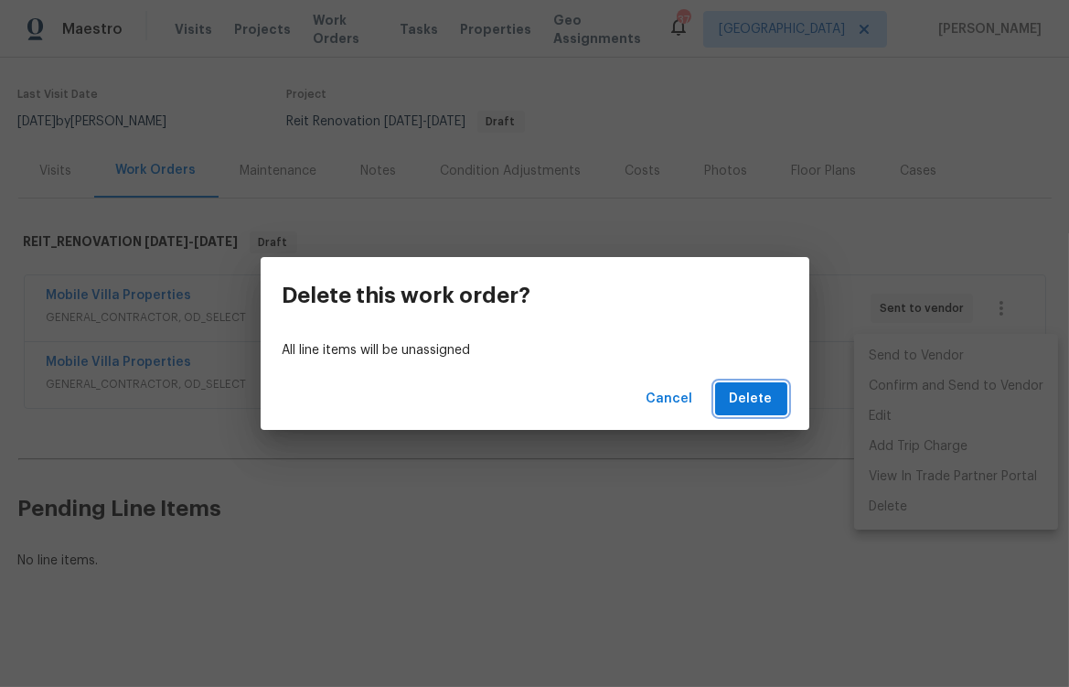
click at [765, 403] on span "Delete" at bounding box center [751, 399] width 43 height 23
